Goal: Task Accomplishment & Management: Use online tool/utility

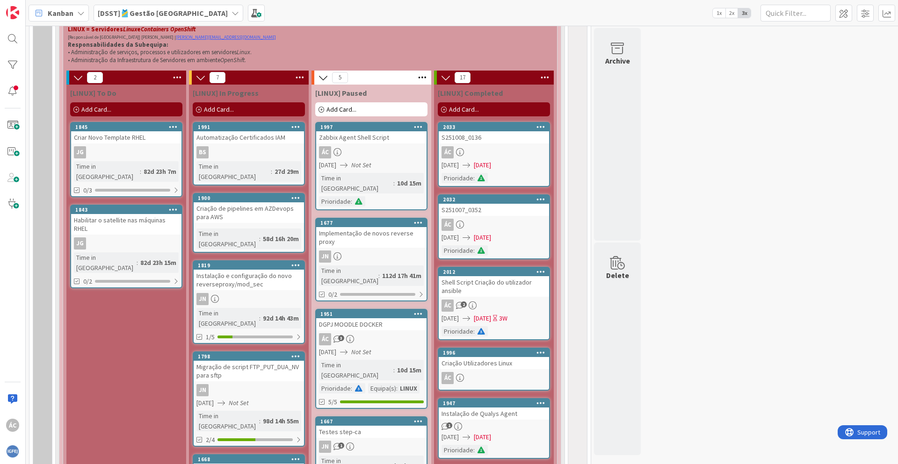
scroll to position [561, 0]
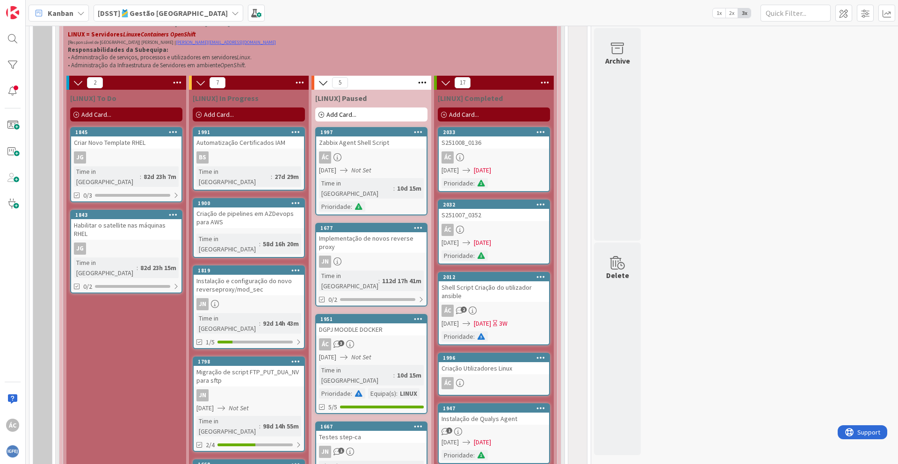
click at [486, 115] on div "Add Card..." at bounding box center [494, 115] width 112 height 14
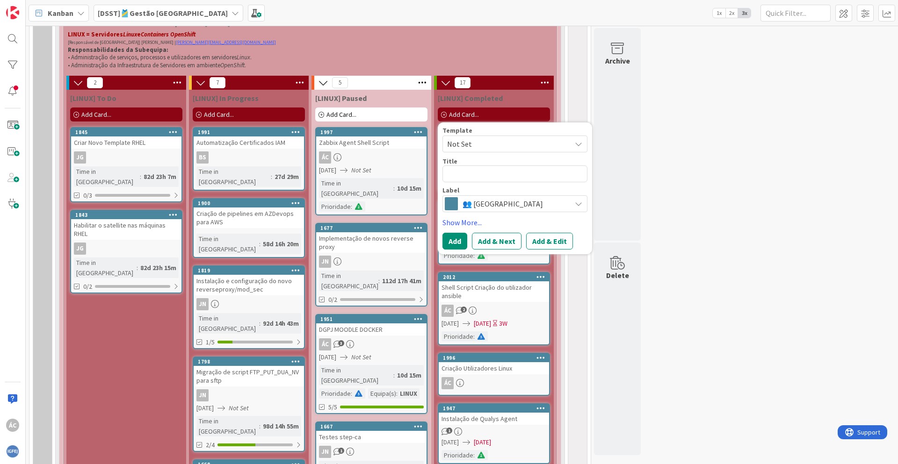
click at [483, 173] on textarea at bounding box center [514, 174] width 145 height 17
type textarea "x"
type textarea "C"
type textarea "x"
type textarea "Cr"
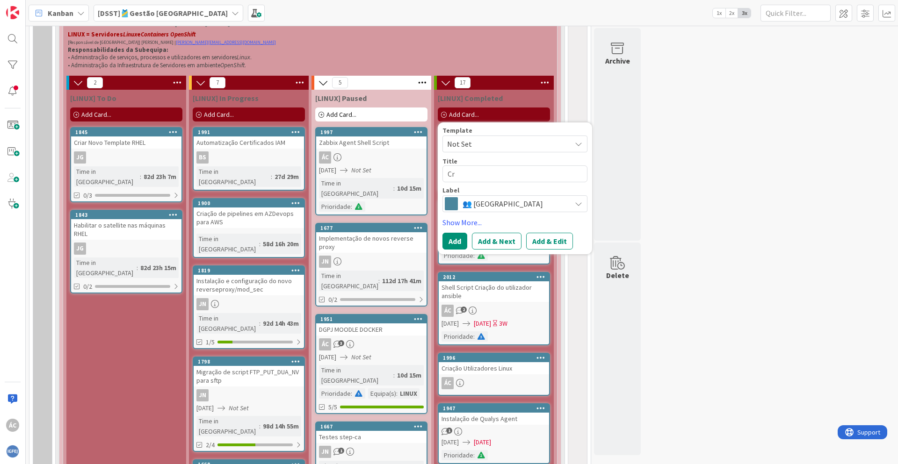
type textarea "x"
type textarea "Cri"
type textarea "x"
type textarea "Cria"
type textarea "x"
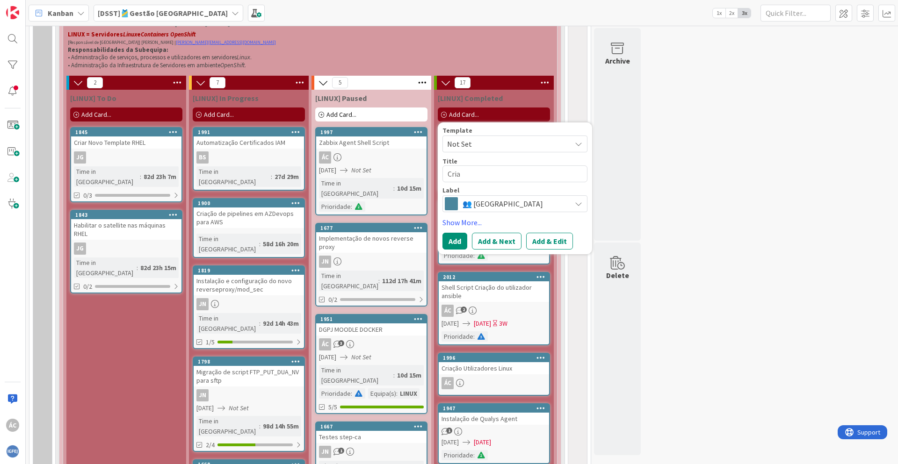
type textarea "Criaç"
type textarea "x"
type textarea "Criaç~"
type textarea "x"
type textarea "Criaçã"
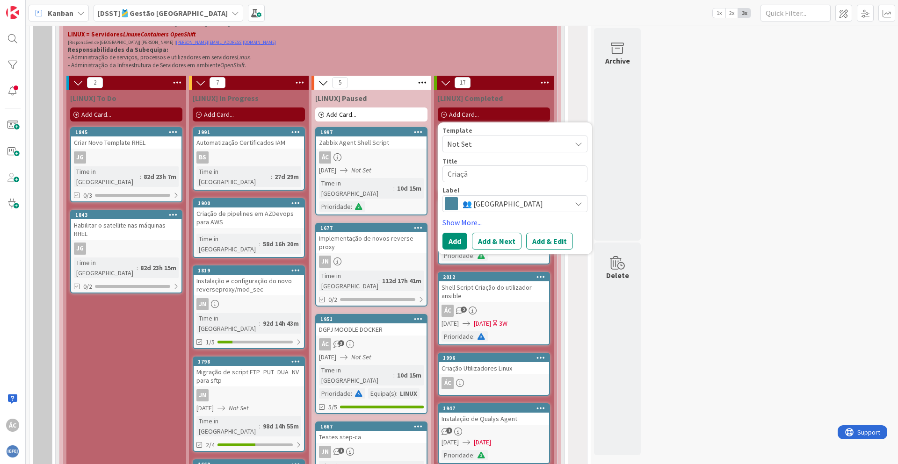
type textarea "x"
type textarea "Criação"
type textarea "x"
type textarea "Criação"
type textarea "x"
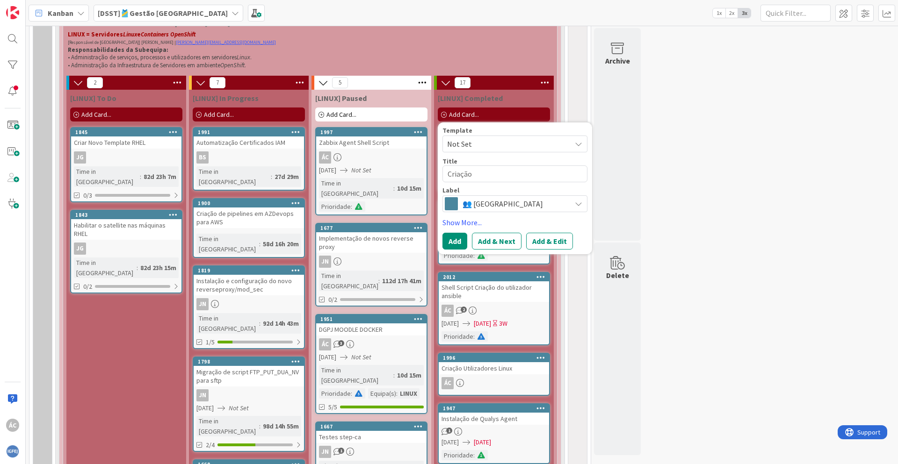
type textarea "Criação u"
type textarea "x"
type textarea "Criação ut"
type textarea "x"
type textarea "Criação uti"
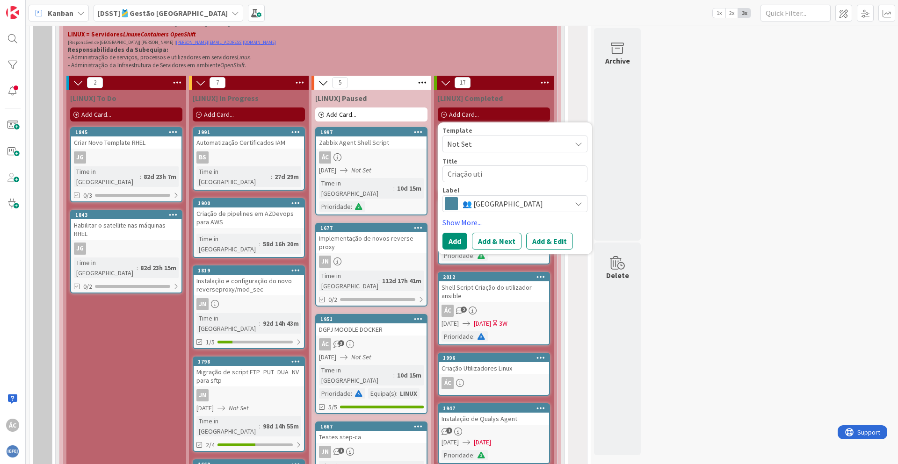
type textarea "x"
type textarea "Criação util"
type textarea "x"
type textarea "Criação utili"
type textarea "x"
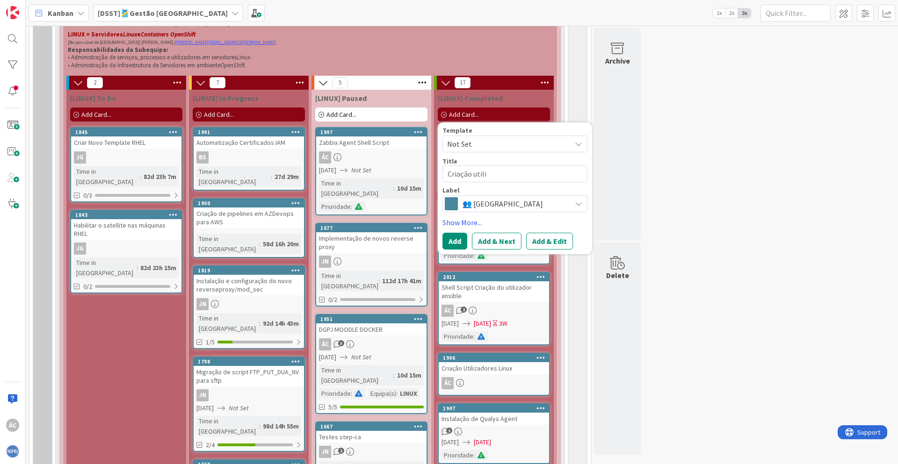
type textarea "Criação utiliz"
type textarea "x"
type textarea "Criação utiliza"
type textarea "x"
type textarea "Criação utilizad"
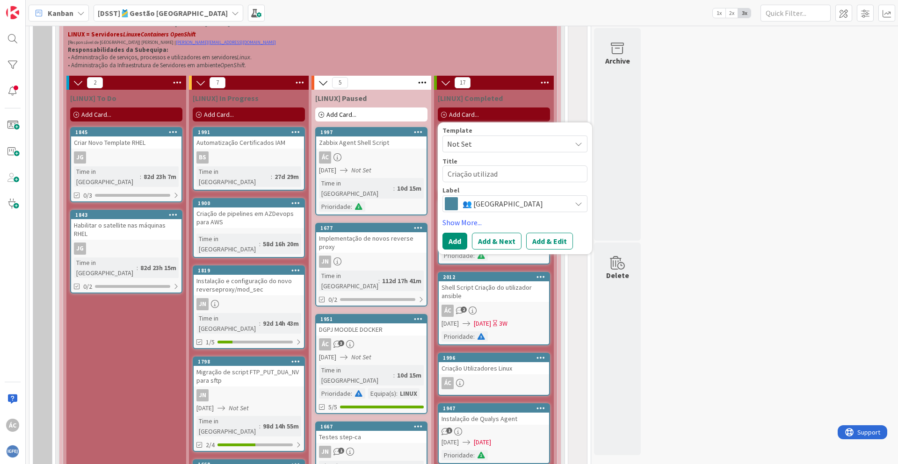
type textarea "x"
type textarea "Criação utilizado"
type textarea "x"
type textarea "Criação utilizador"
click at [540, 239] on button "Add & Edit" at bounding box center [549, 241] width 47 height 17
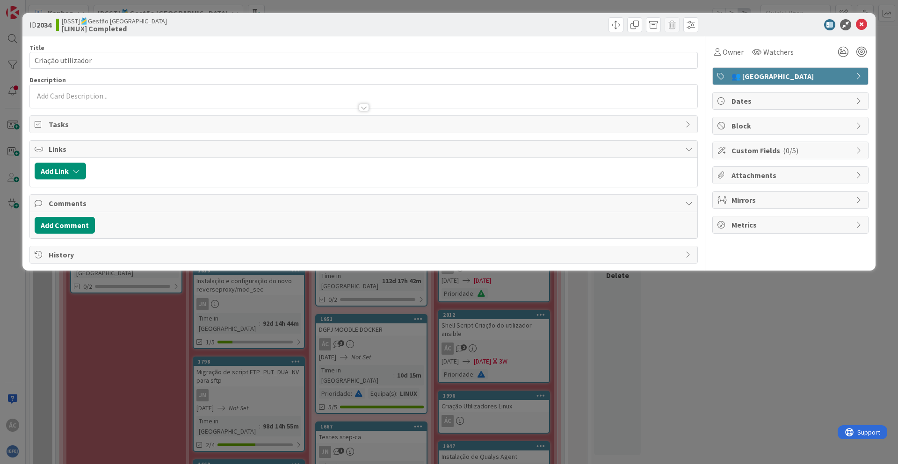
click at [151, 101] on div at bounding box center [363, 103] width 667 height 10
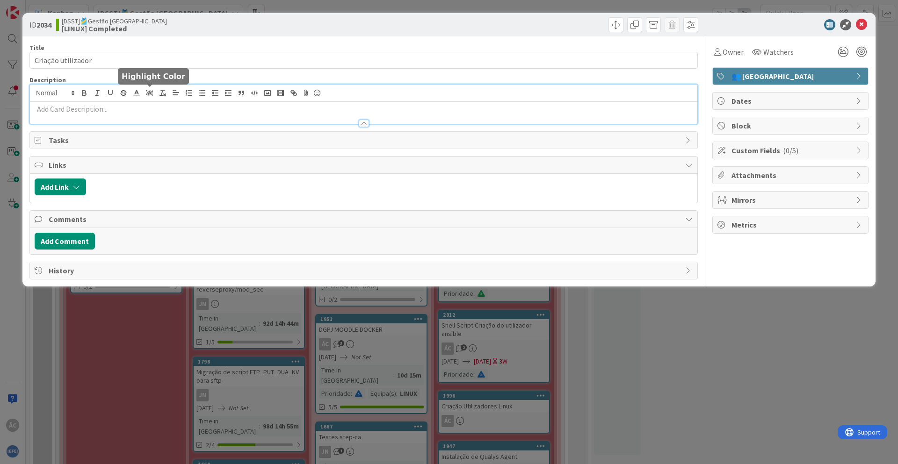
click at [125, 103] on div at bounding box center [363, 113] width 667 height 22
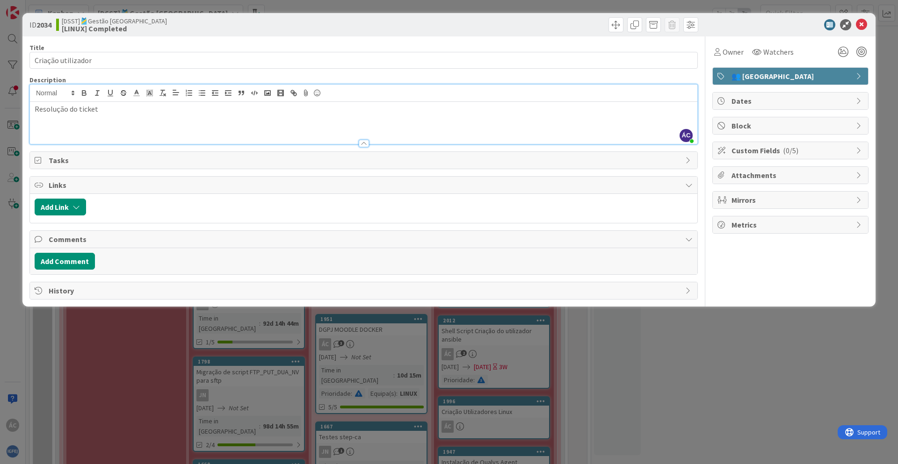
click at [143, 112] on p "Resolução do ticket" at bounding box center [364, 109] width 658 height 11
click at [726, 54] on span "Owner" at bounding box center [732, 51] width 21 height 11
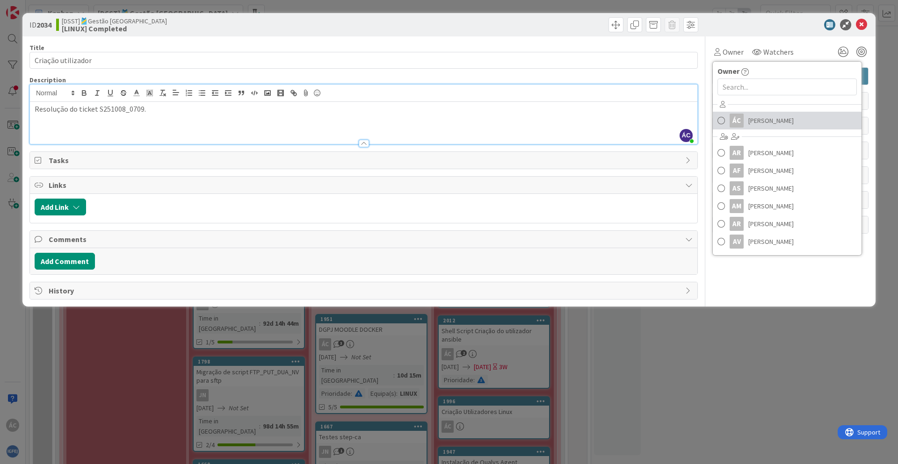
click at [754, 120] on span "Álvaro Castanheira" at bounding box center [770, 121] width 45 height 14
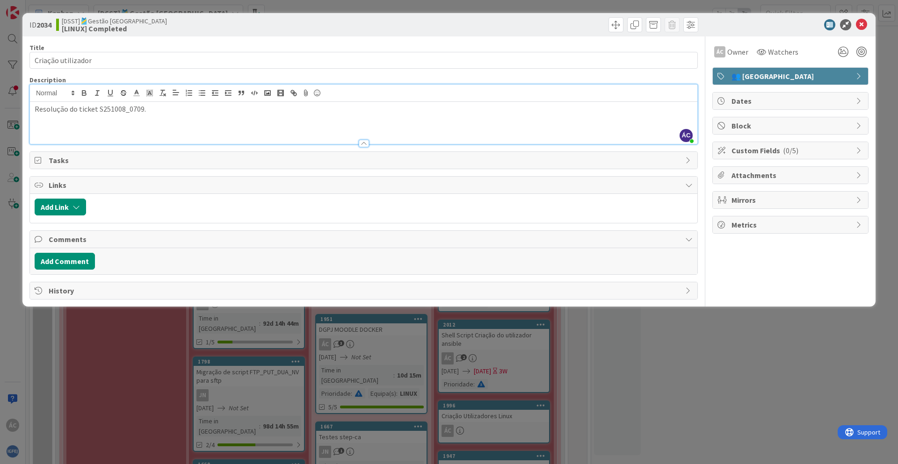
drag, startPoint x: 781, startPoint y: 290, endPoint x: 784, endPoint y: 283, distance: 7.8
click at [781, 291] on div "ÁC Owner Owner Remove Set as Watcher ÁC Álvaro Castanheira AR Abel Rodrigues AF…" at bounding box center [790, 167] width 156 height 263
click at [865, 26] on icon at bounding box center [861, 24] width 11 height 11
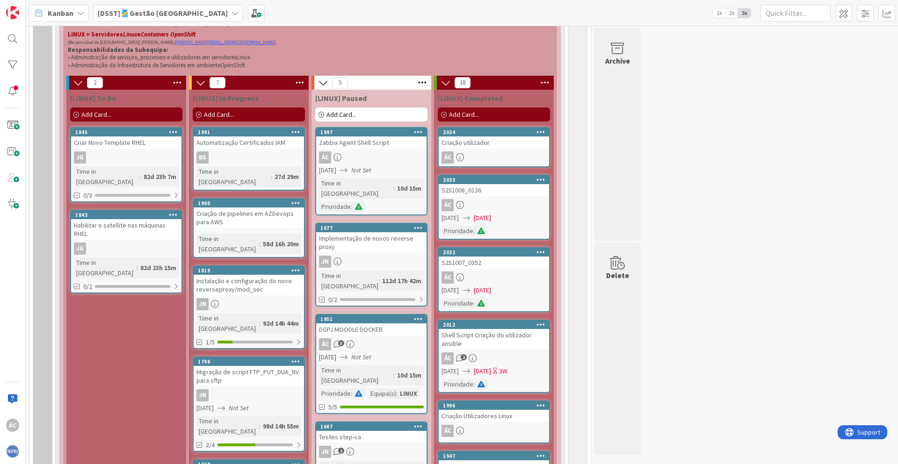
click at [511, 141] on div "Criação utilizador" at bounding box center [494, 143] width 110 height 12
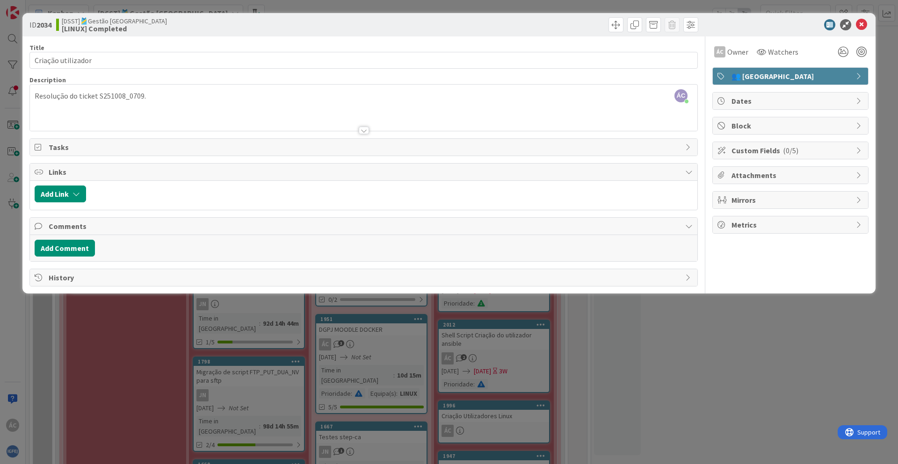
click at [777, 98] on span "Dates" at bounding box center [791, 100] width 120 height 11
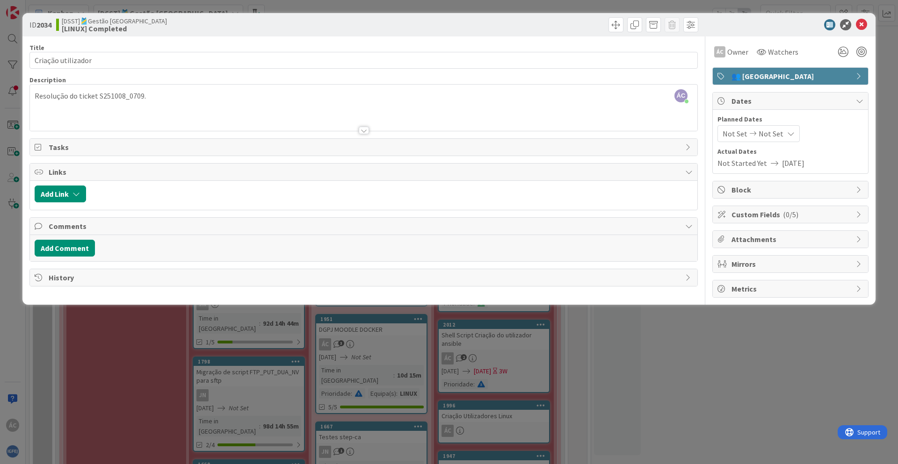
click at [743, 136] on span "Not Set" at bounding box center [734, 133] width 25 height 11
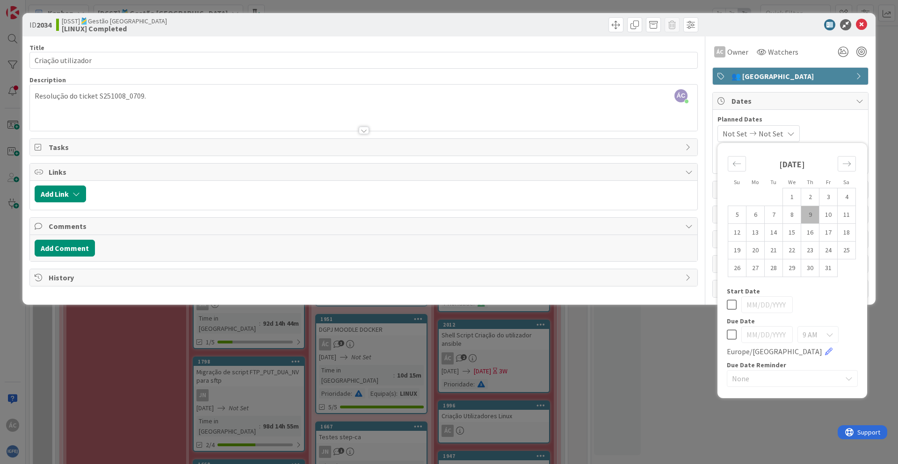
click at [808, 216] on td "9" at bounding box center [810, 215] width 18 height 18
type input "10/09/2025"
click at [808, 216] on td "9" at bounding box center [810, 215] width 18 height 18
type input "10/09/2025"
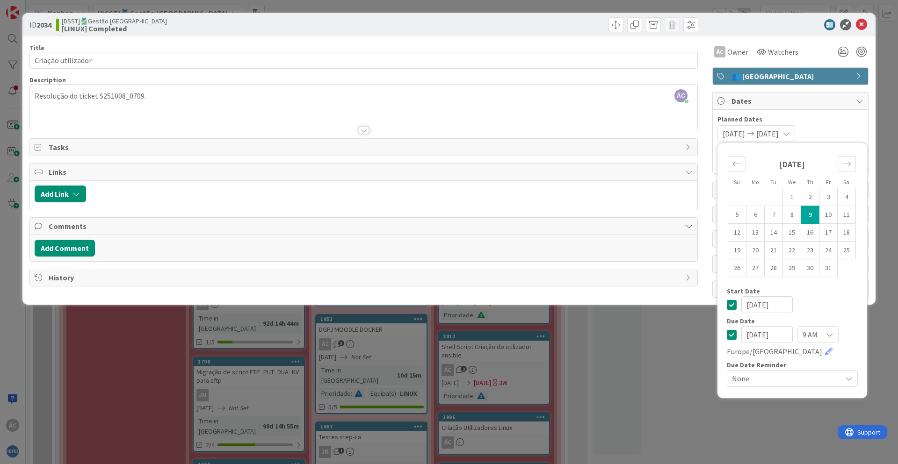
click at [840, 123] on div "Planned Dates 10/09/2025 10/09/2025 Su Mo Tu We Th Fr Sa September 2025 1 2 3 4…" at bounding box center [790, 129] width 146 height 28
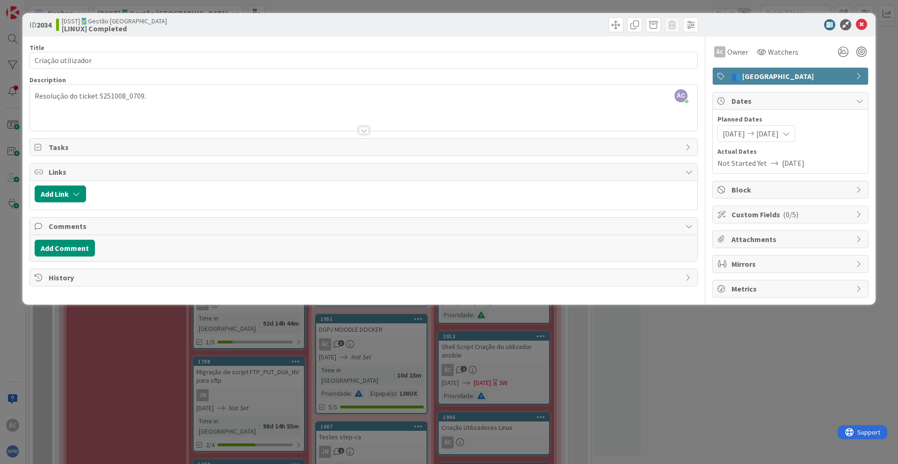
click at [862, 28] on icon at bounding box center [861, 24] width 11 height 11
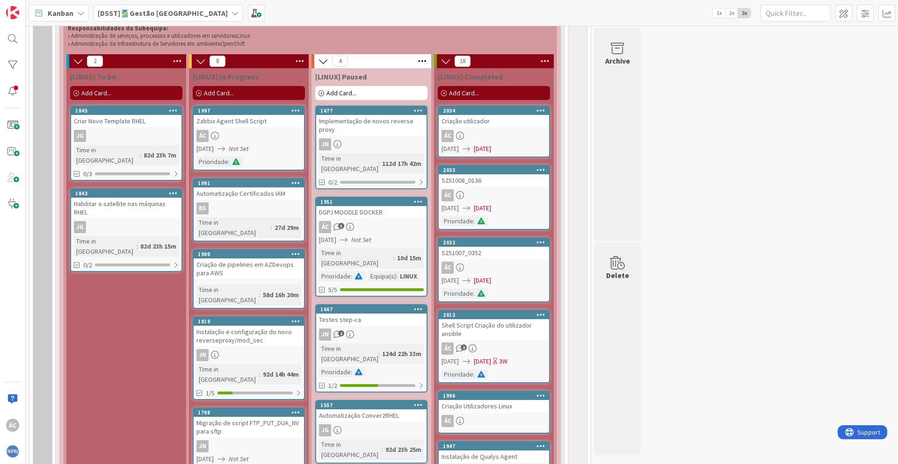
scroll to position [565, 0]
